Goal: Communication & Community: Participate in discussion

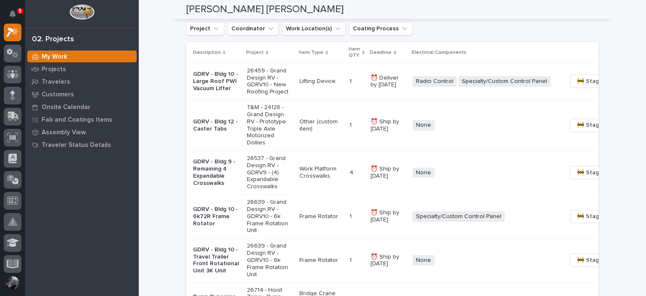
scroll to position [617, 0]
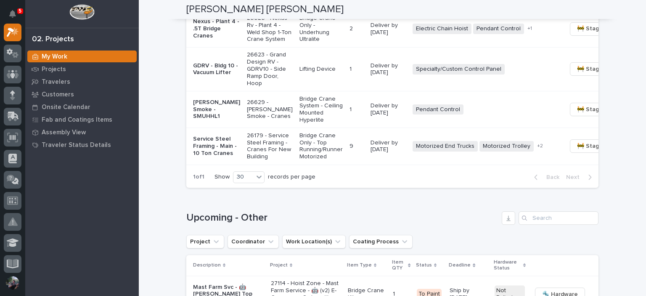
scroll to position [1010, 0]
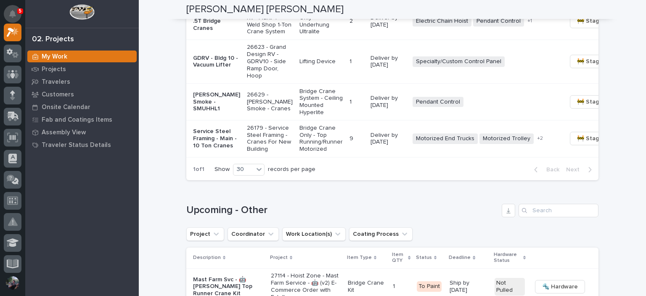
click at [16, 16] on icon "Notifications" at bounding box center [12, 14] width 7 height 8
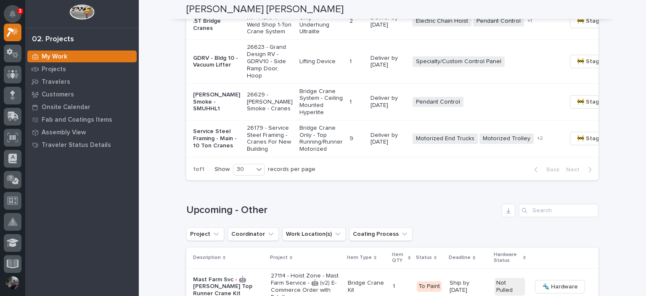
click at [8, 16] on button "Notifications" at bounding box center [13, 14] width 18 height 18
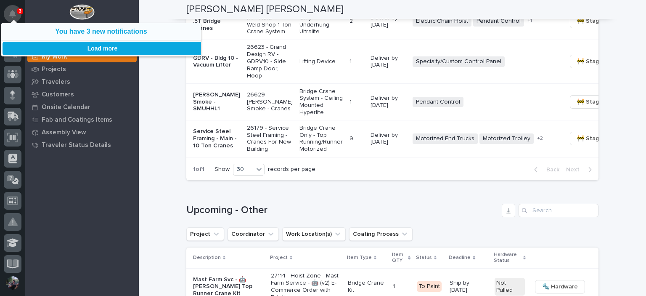
click at [11, 16] on icon "Notifications" at bounding box center [12, 14] width 7 height 8
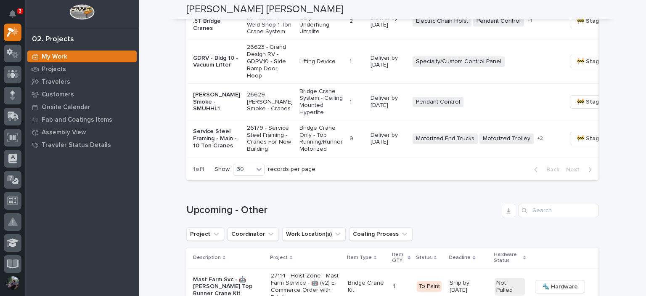
click at [11, 16] on icon "Notifications" at bounding box center [12, 14] width 7 height 8
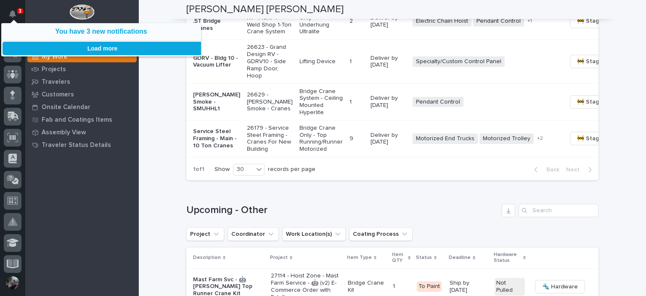
click at [77, 48] on button "Load more" at bounding box center [103, 48] width 200 height 13
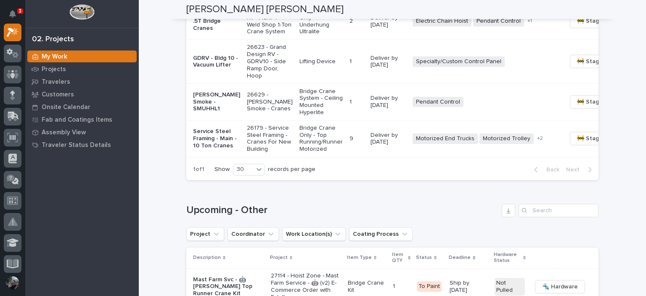
click at [125, 16] on div at bounding box center [82, 14] width 114 height 28
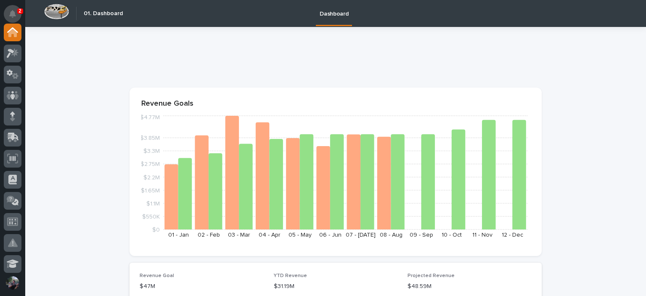
click at [16, 13] on button "Notifications" at bounding box center [13, 14] width 18 height 18
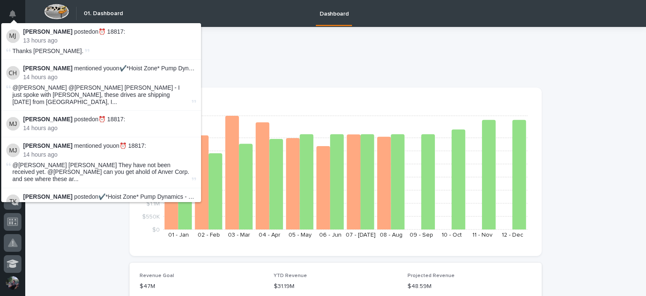
click at [139, 68] on p "Charlie Hiester mentioned you on ✔️*Hoist Zone* Pump Dynamics - FSTRUL4 Crane S…" at bounding box center [109, 68] width 173 height 7
click at [300, 64] on p at bounding box center [334, 59] width 409 height 12
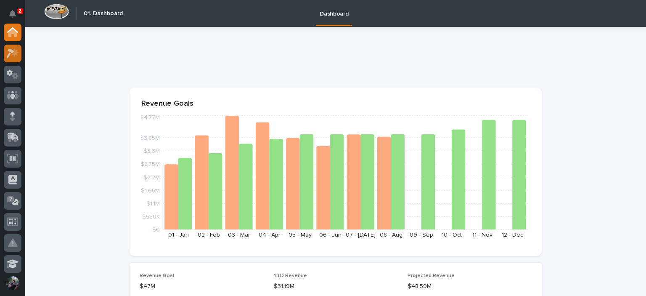
click at [5, 55] on div at bounding box center [13, 54] width 18 height 18
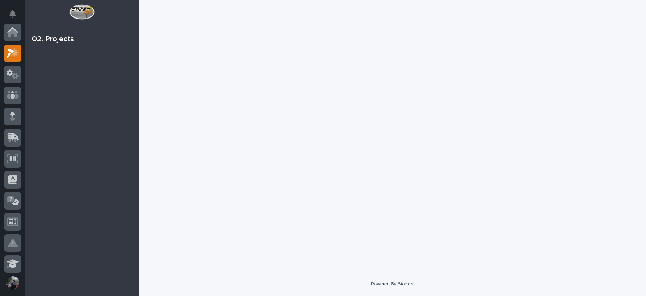
scroll to position [21, 0]
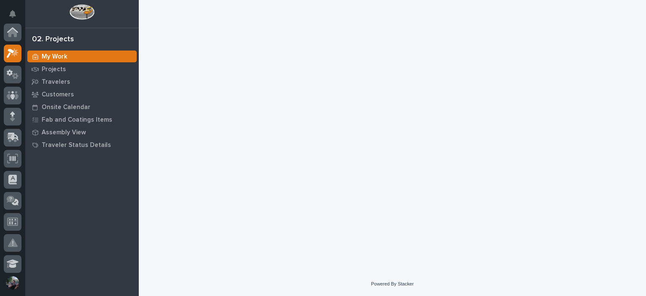
scroll to position [21, 0]
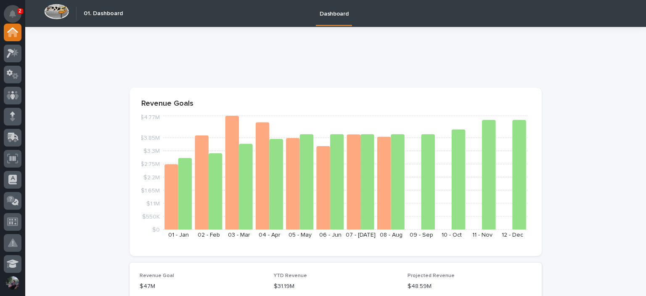
click at [13, 16] on icon "Notifications" at bounding box center [12, 14] width 7 height 8
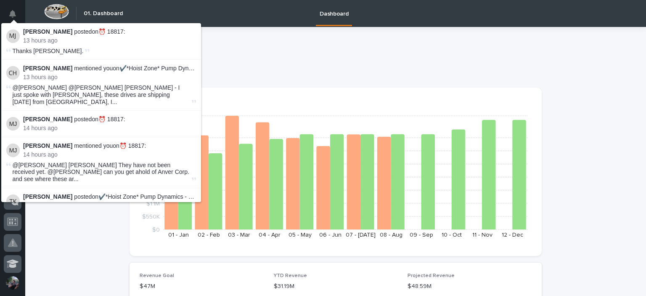
click at [102, 30] on p "Matt Jarvis posted on ⏰ 18817 :" at bounding box center [109, 31] width 173 height 7
click at [39, 51] on span "Thanks [PERSON_NAME]." at bounding box center [48, 51] width 71 height 7
click at [93, 27] on li "Matt Jarvis posted on ⏰ 18817 : 13 hours ago Thanks Mike." at bounding box center [101, 41] width 200 height 37
click at [101, 28] on li "Matt Jarvis posted on ⏰ 18817 : 13 hours ago Thanks Mike." at bounding box center [101, 41] width 200 height 37
